Goal: Task Accomplishment & Management: Complete application form

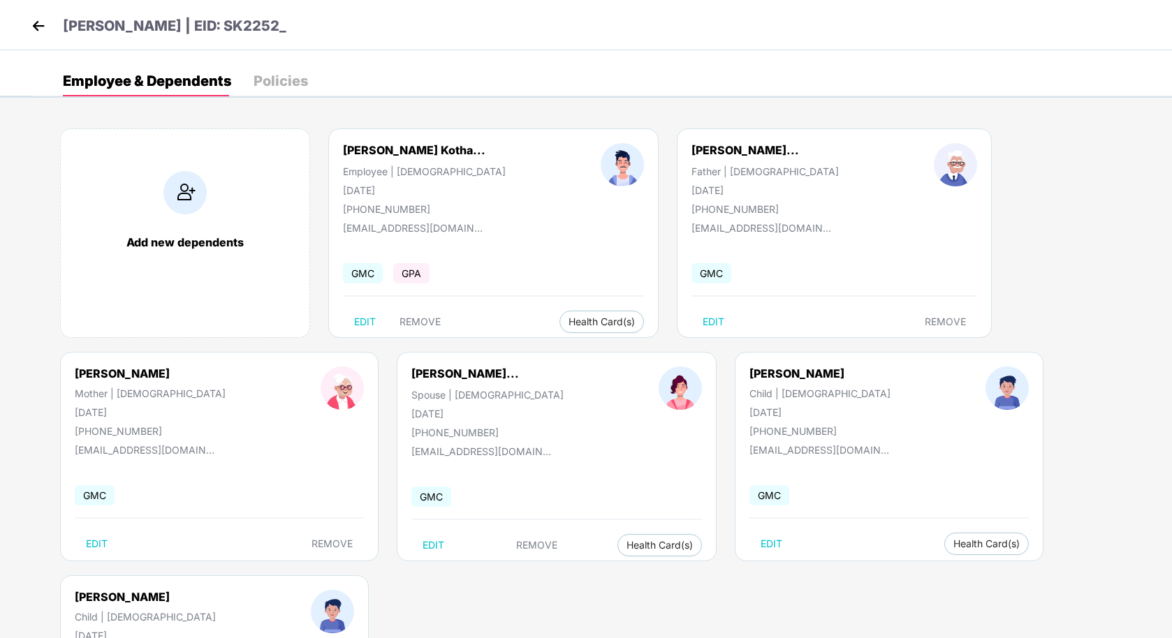
scroll to position [78, 0]
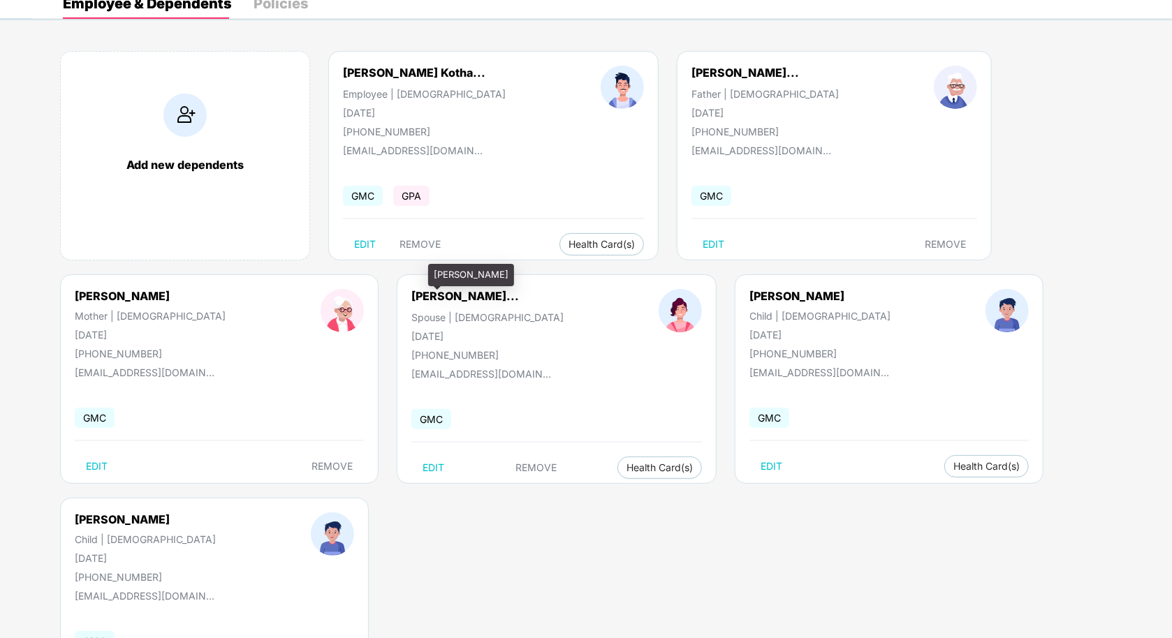
click at [441, 278] on div "[PERSON_NAME]" at bounding box center [471, 275] width 86 height 22
copy div "[PERSON_NAME]"
click at [749, 295] on div "[PERSON_NAME]" at bounding box center [819, 296] width 141 height 14
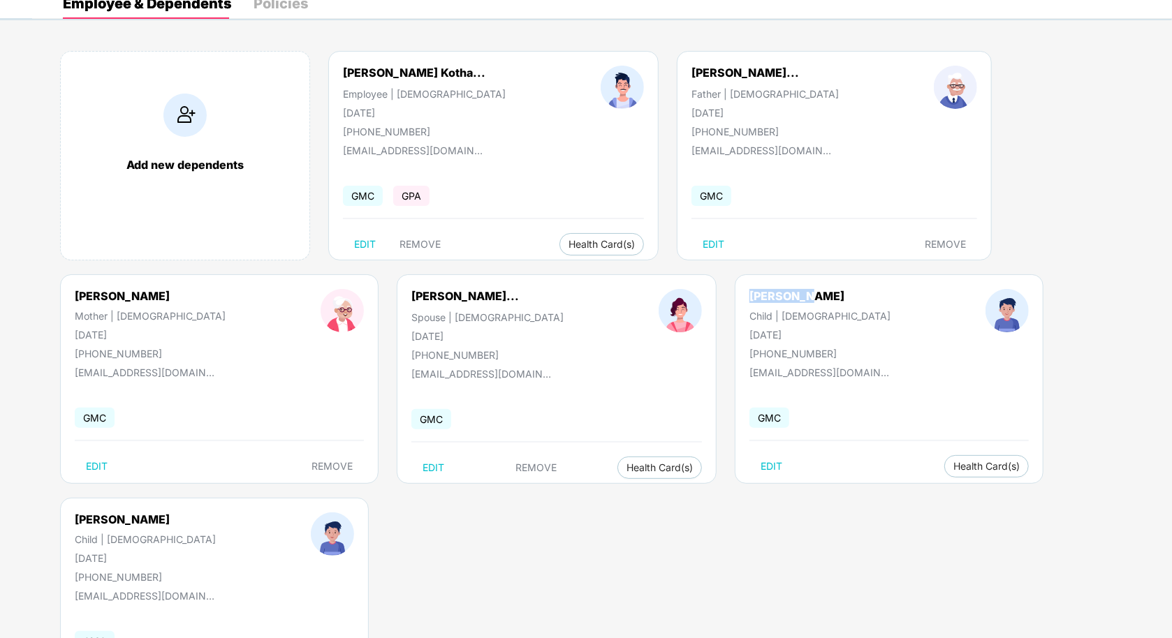
click at [749, 295] on div "[PERSON_NAME]" at bounding box center [819, 296] width 141 height 14
click at [86, 513] on div "[PERSON_NAME]" at bounding box center [145, 520] width 141 height 14
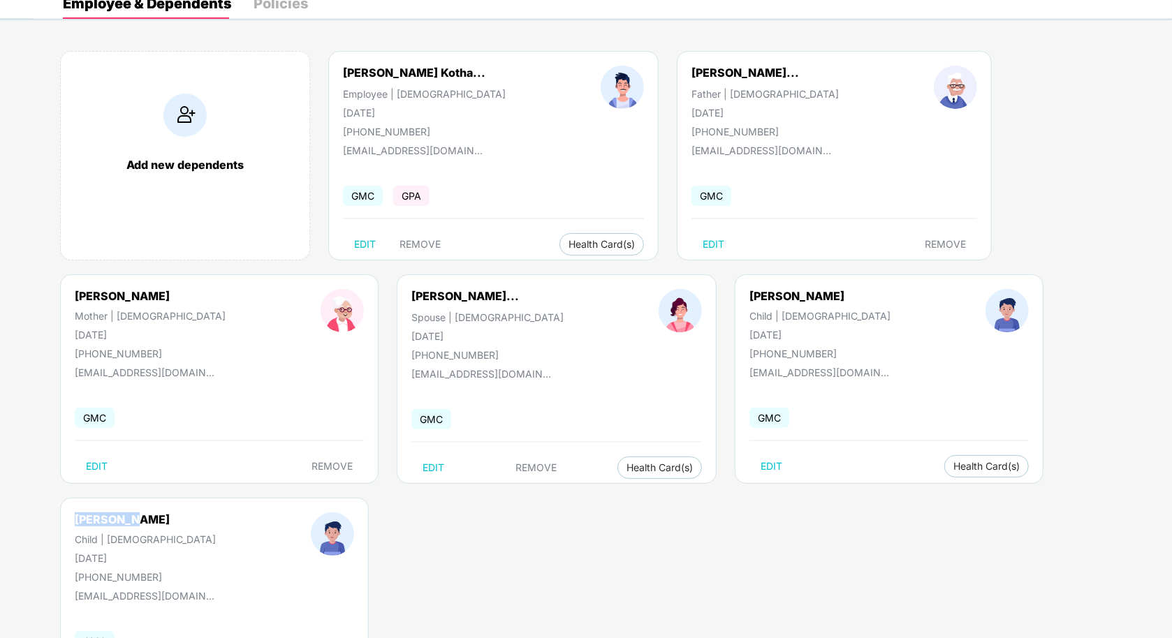
click at [86, 513] on div "[PERSON_NAME]" at bounding box center [145, 520] width 141 height 14
copy div "[PERSON_NAME]"
click at [745, 60] on div "[PERSON_NAME]... Father | [DEMOGRAPHIC_DATA] [DATE] [PHONE_NUMBER] [EMAIL_ADDRE…" at bounding box center [834, 156] width 315 height 210
click at [732, 59] on div "[PERSON_NAME]... Father | [DEMOGRAPHIC_DATA] [DATE] [PHONE_NUMBER] [EMAIL_ADDRE…" at bounding box center [834, 156] width 315 height 210
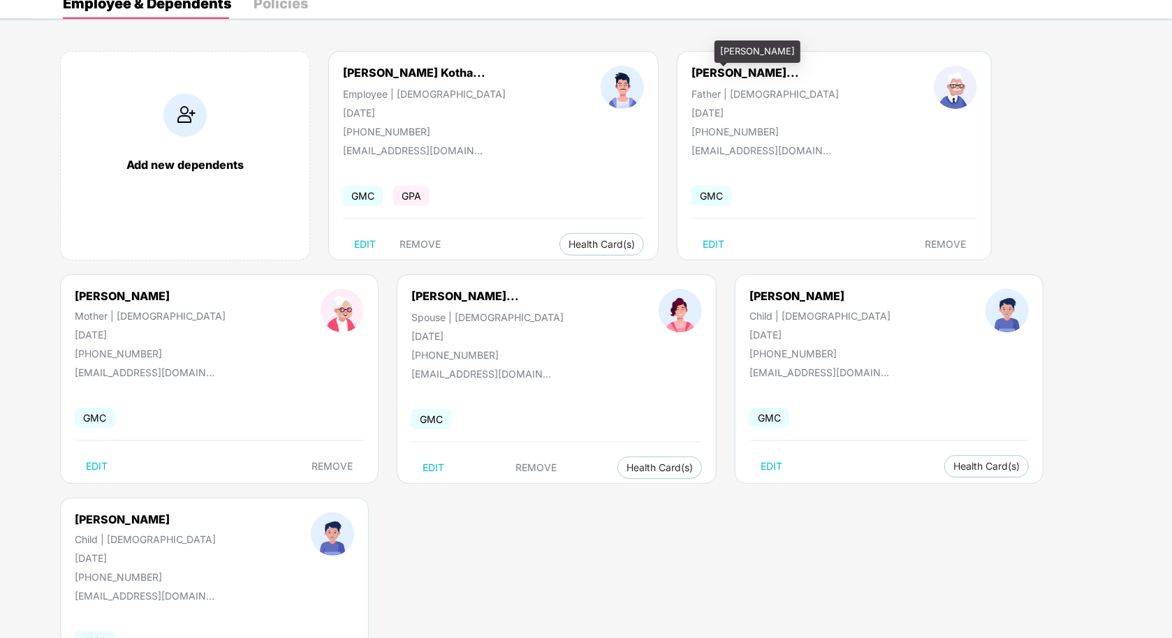
click at [741, 66] on div "[PERSON_NAME]..." at bounding box center [745, 73] width 108 height 14
copy div "[PERSON_NAME]..."
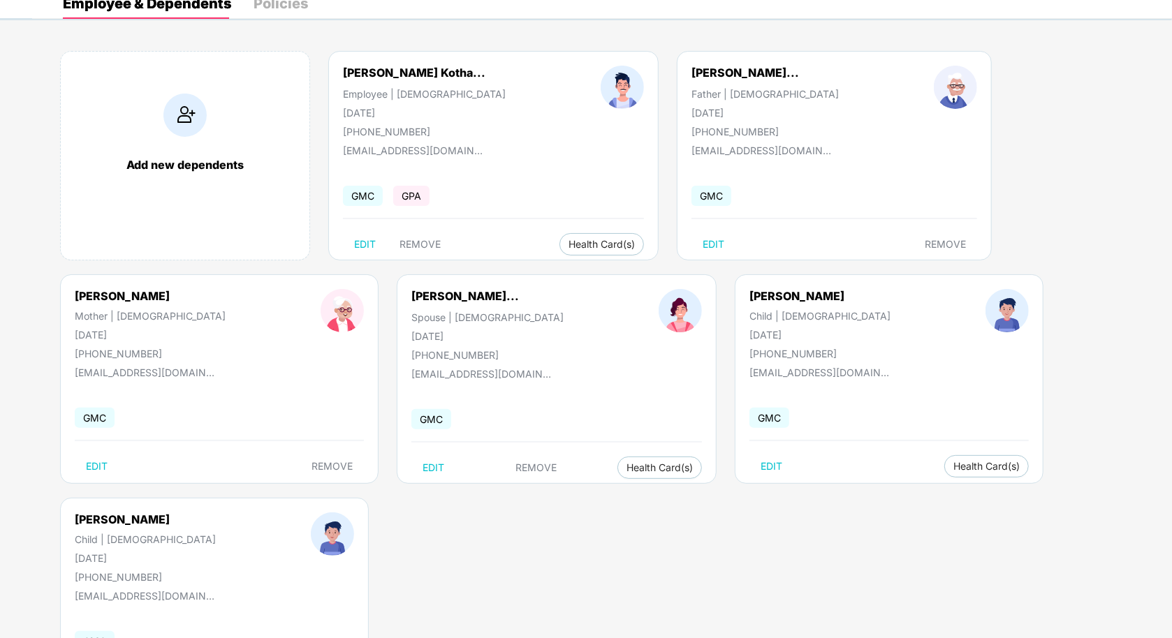
click at [99, 297] on div "[PERSON_NAME]" at bounding box center [150, 296] width 151 height 14
copy div "[PERSON_NAME]"
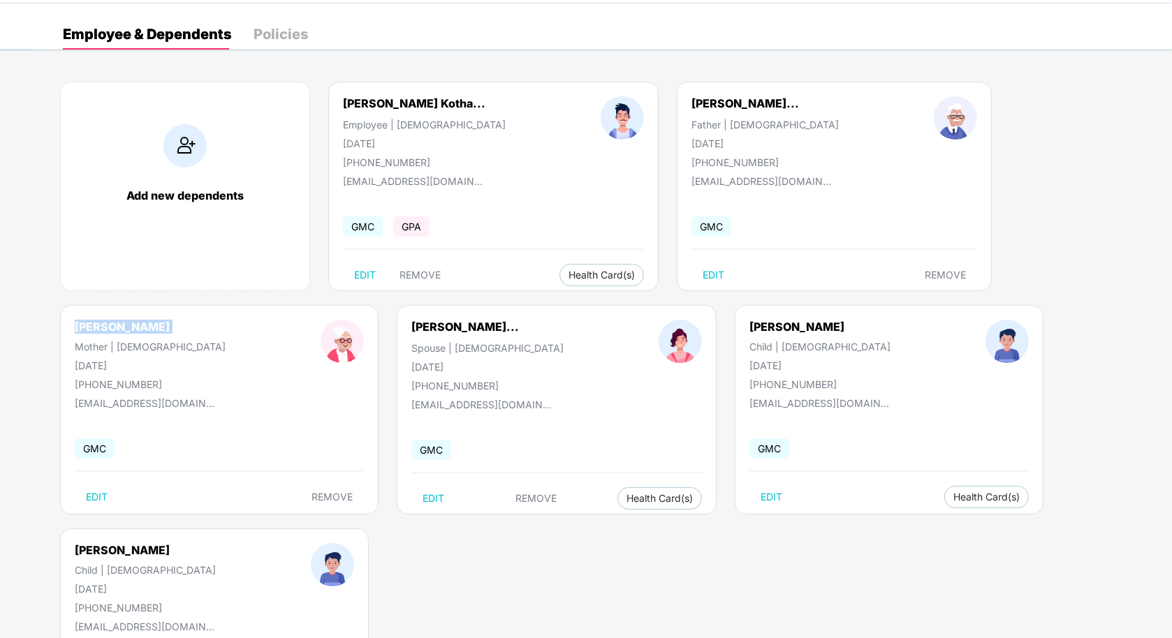
scroll to position [0, 0]
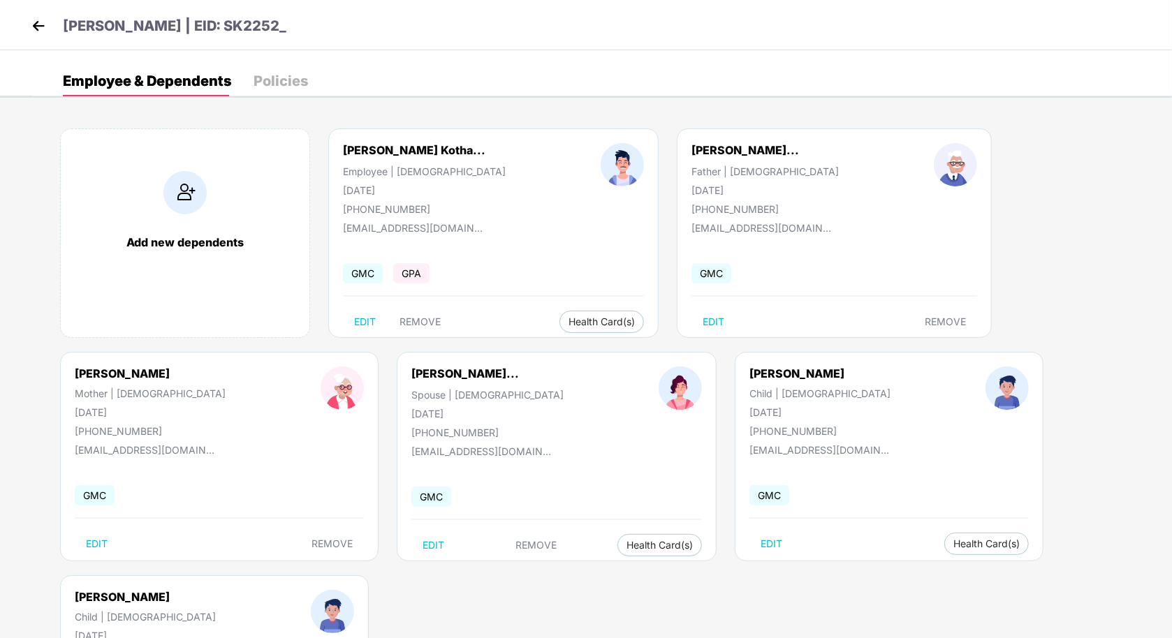
click at [51, 16] on header "[PERSON_NAME] | EID: SK2252_" at bounding box center [157, 27] width 258 height 25
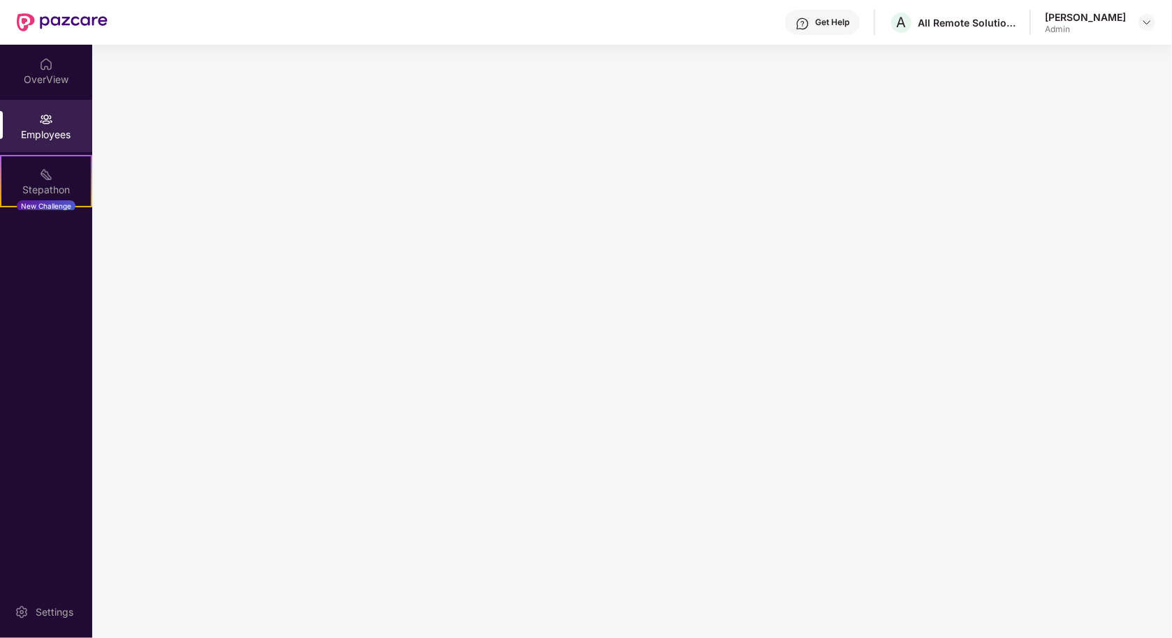
click at [33, 26] on img at bounding box center [62, 22] width 91 height 18
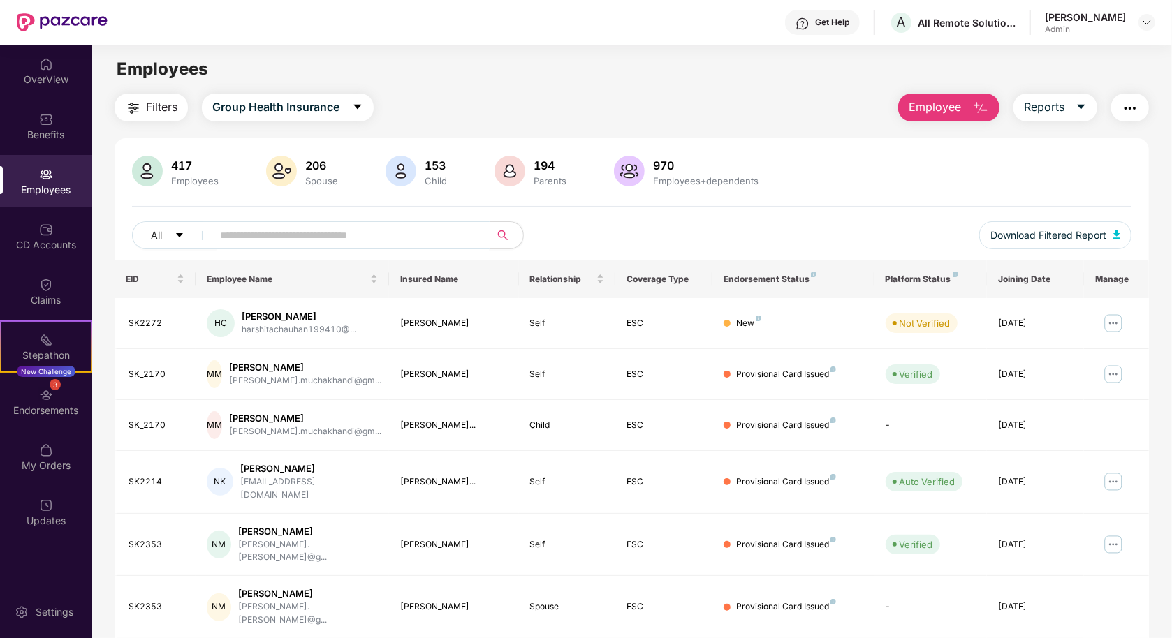
click at [330, 233] on input "text" at bounding box center [345, 235] width 251 height 21
type input "*"
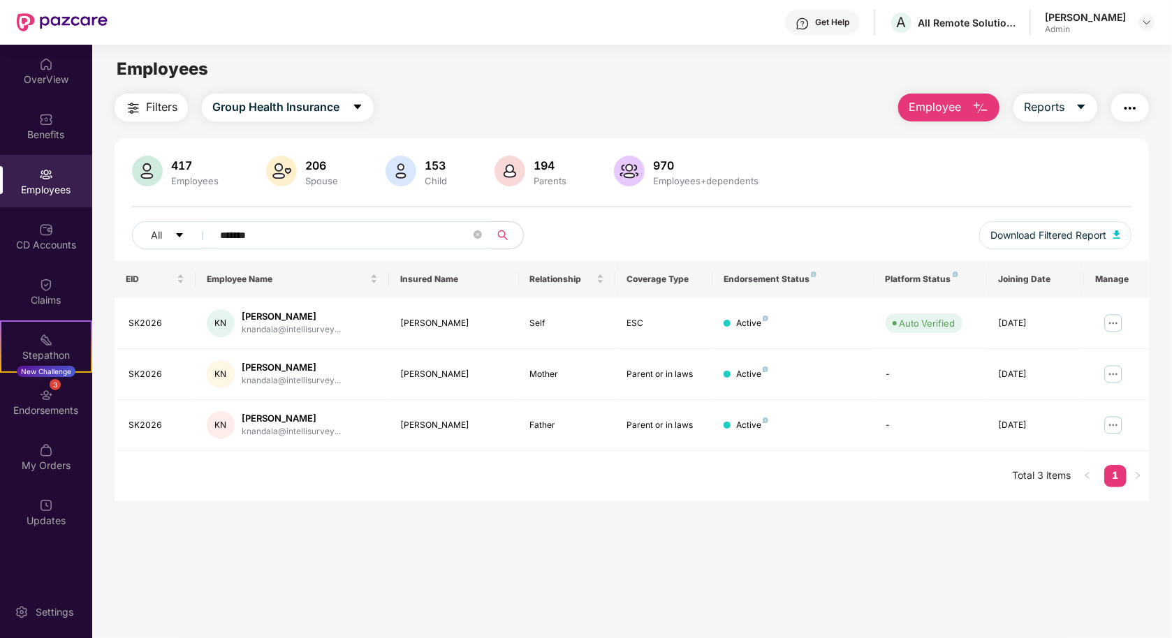
scroll to position [44, 0]
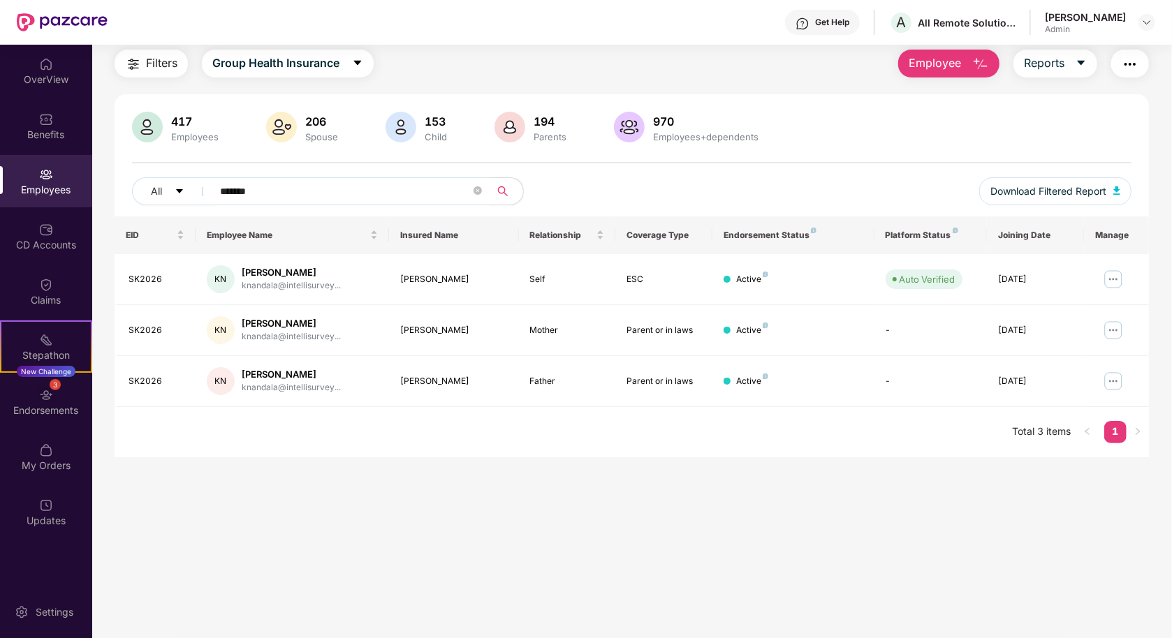
type input "*******"
